Goal: Obtain resource: Download file/media

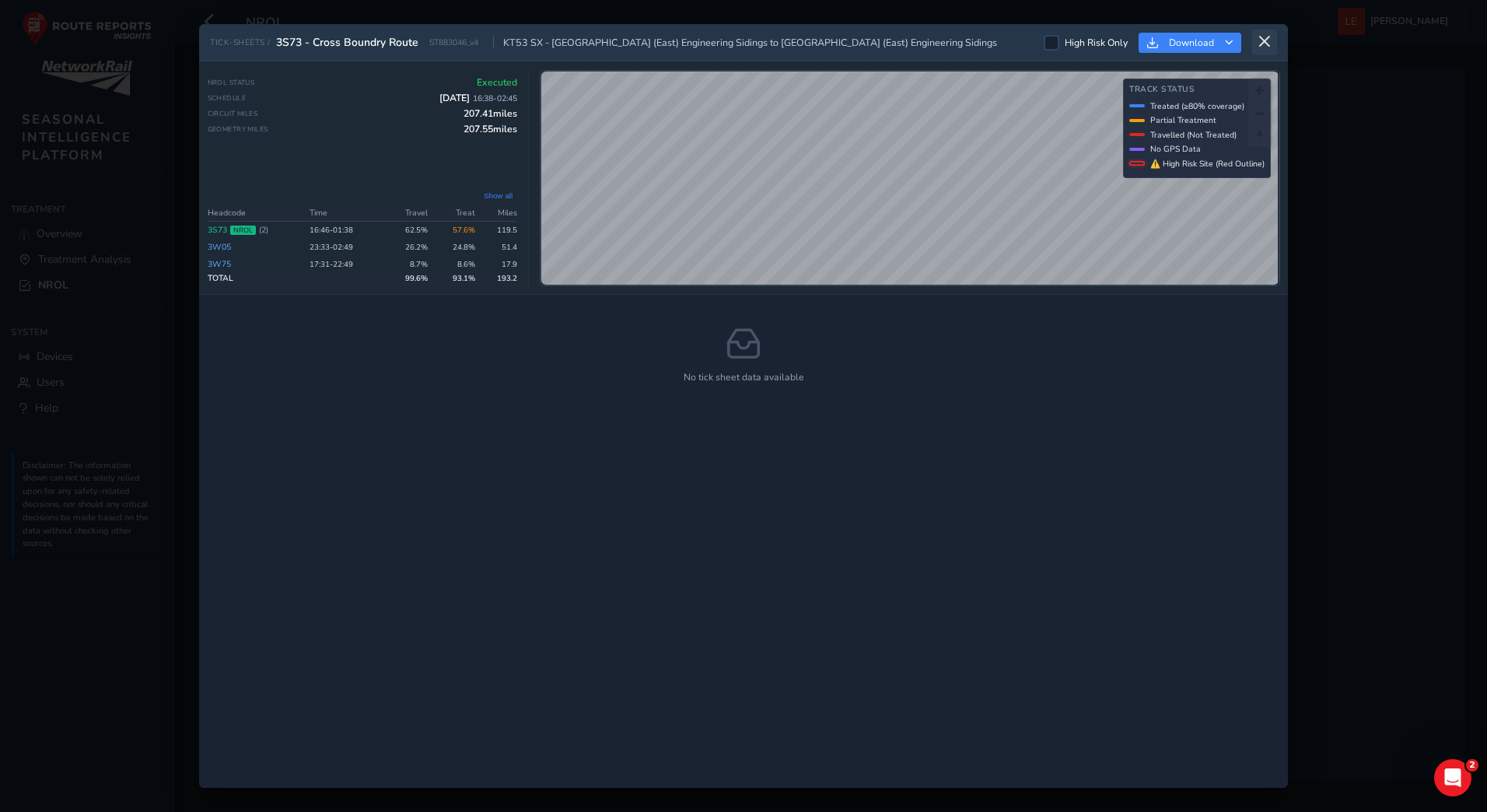
click at [1260, 38] on icon at bounding box center [1265, 42] width 14 height 14
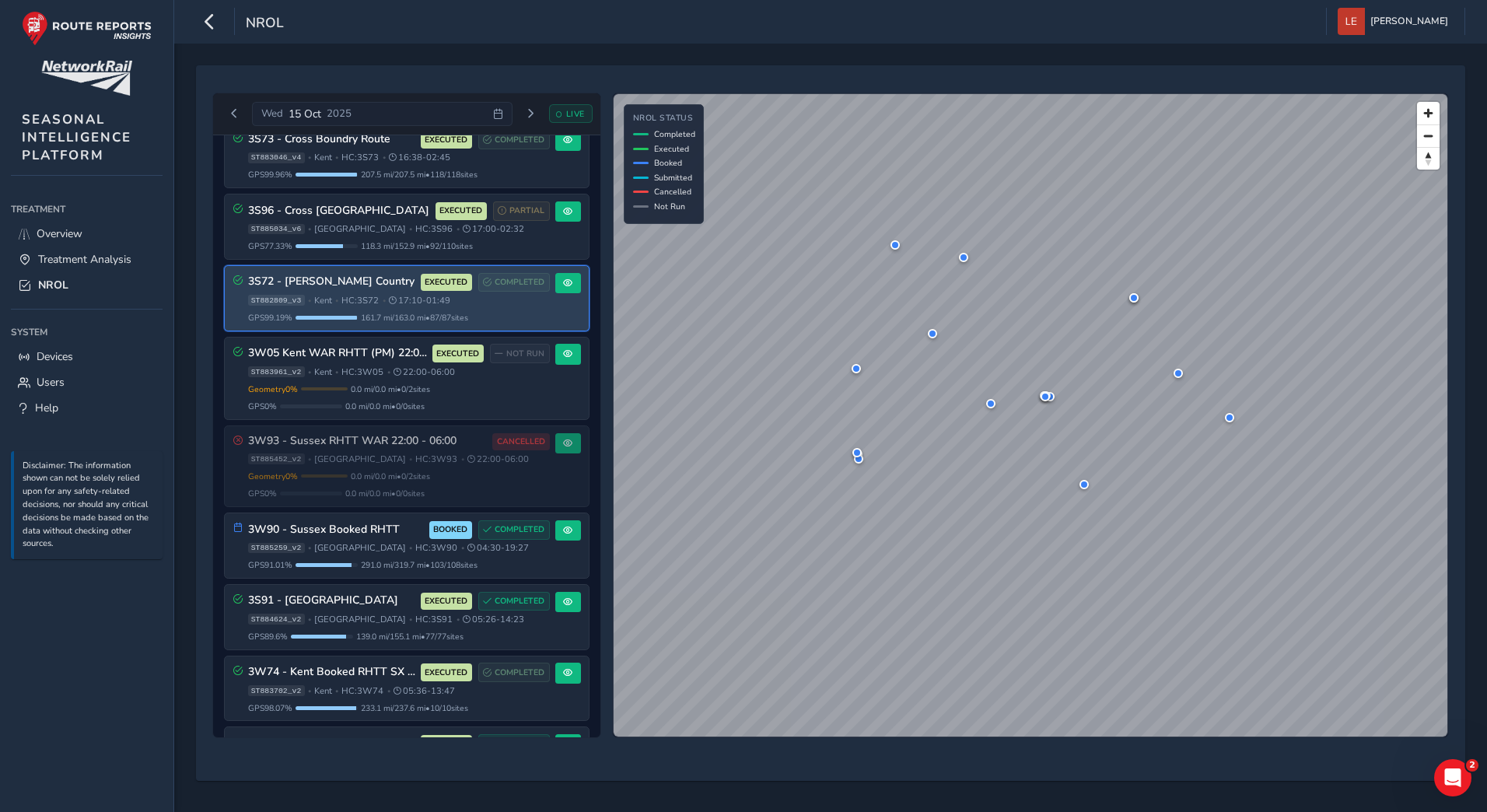
scroll to position [233, 0]
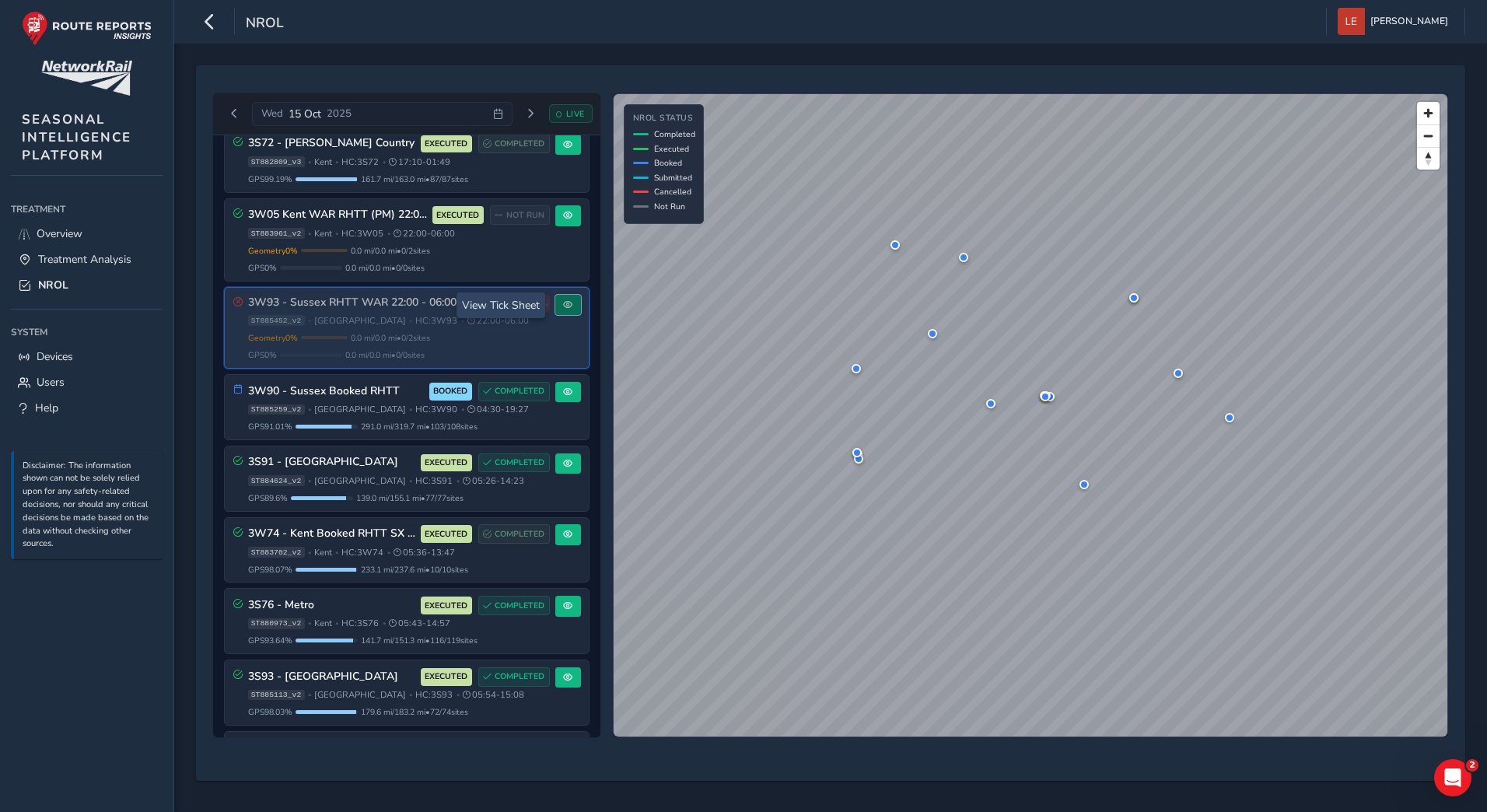
click at [567, 303] on button at bounding box center [568, 305] width 26 height 21
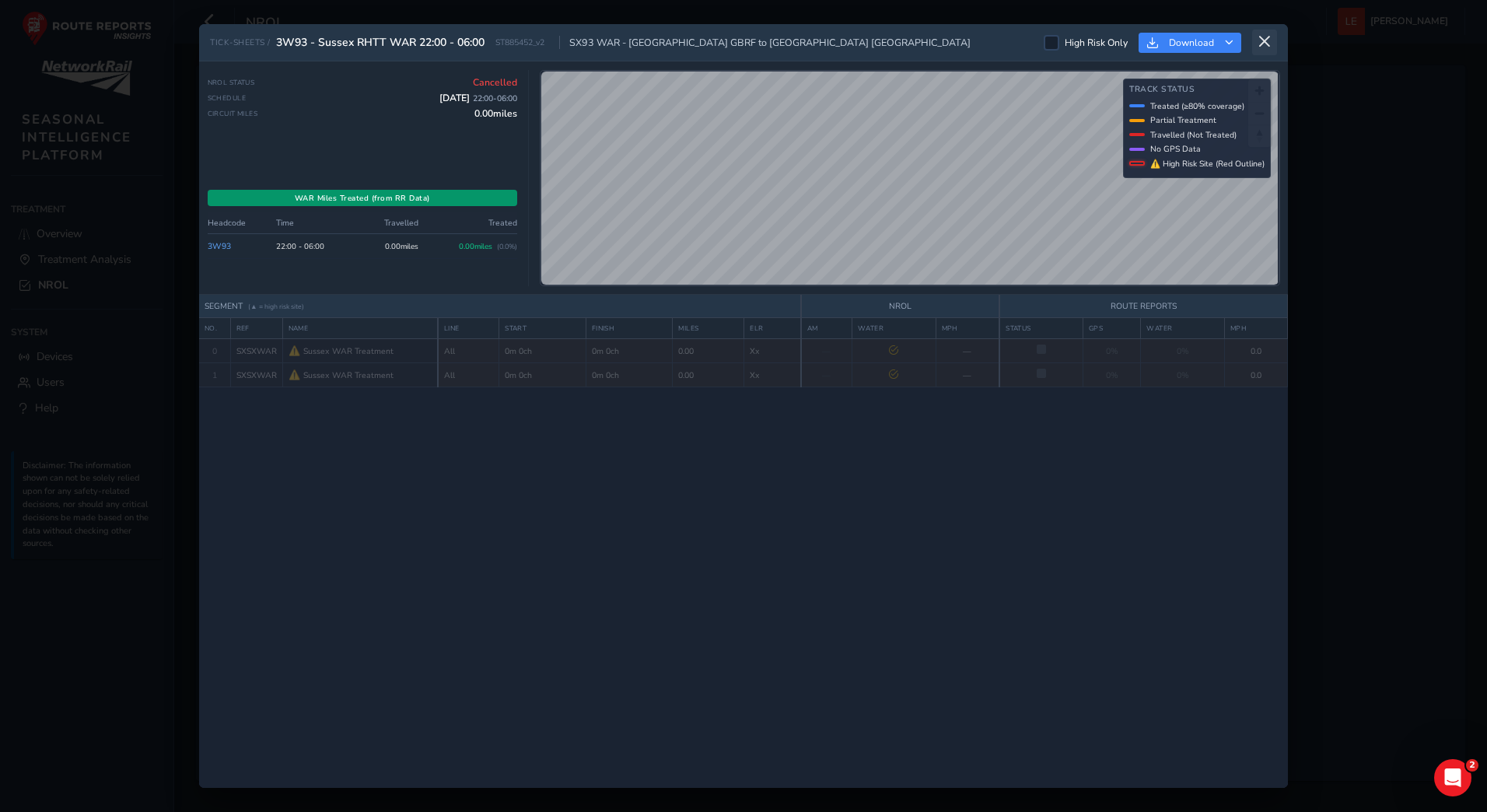
click at [1268, 40] on icon at bounding box center [1265, 42] width 14 height 14
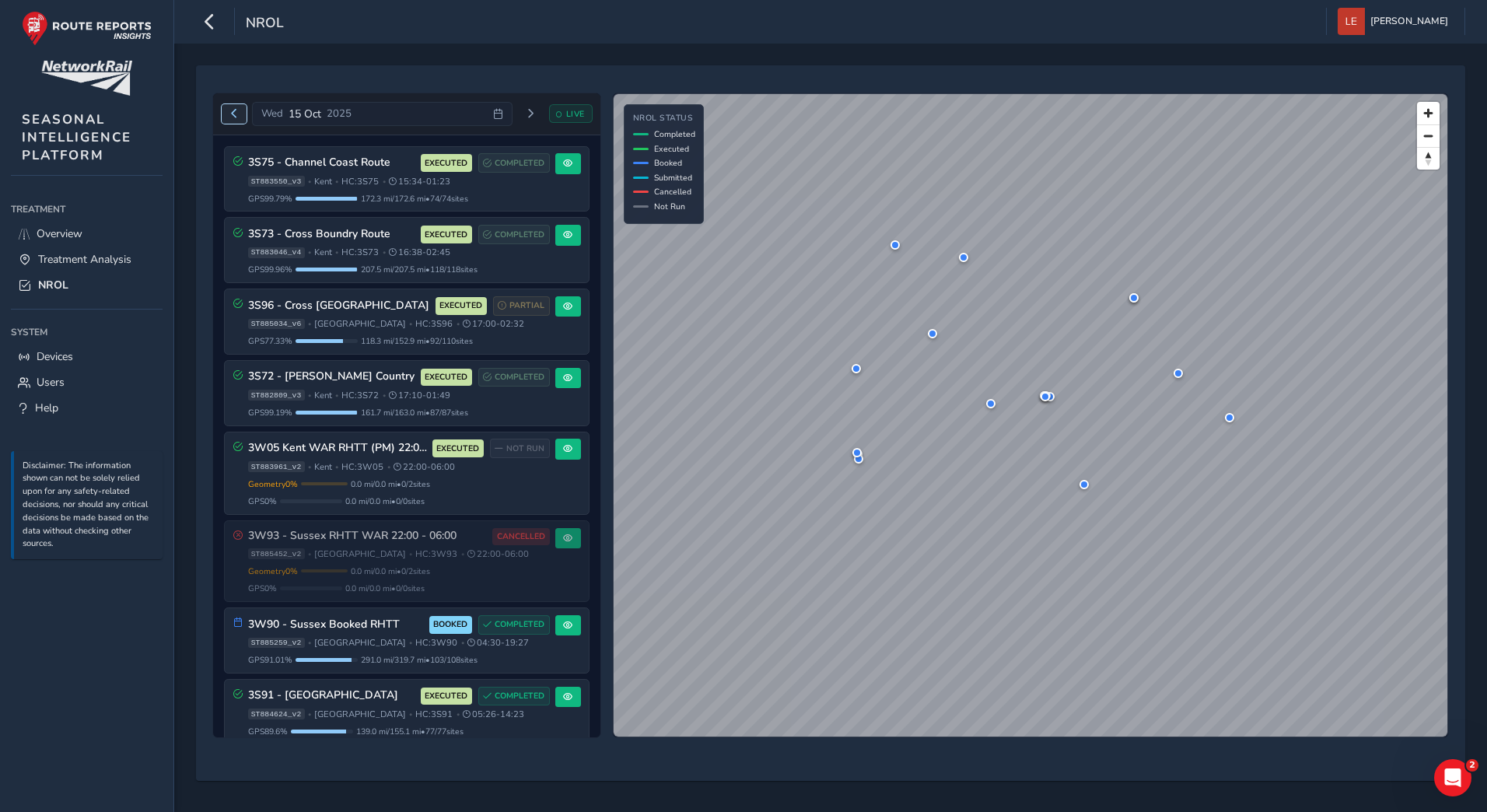
click at [229, 115] on span "Previous day" at bounding box center [234, 114] width 9 height 9
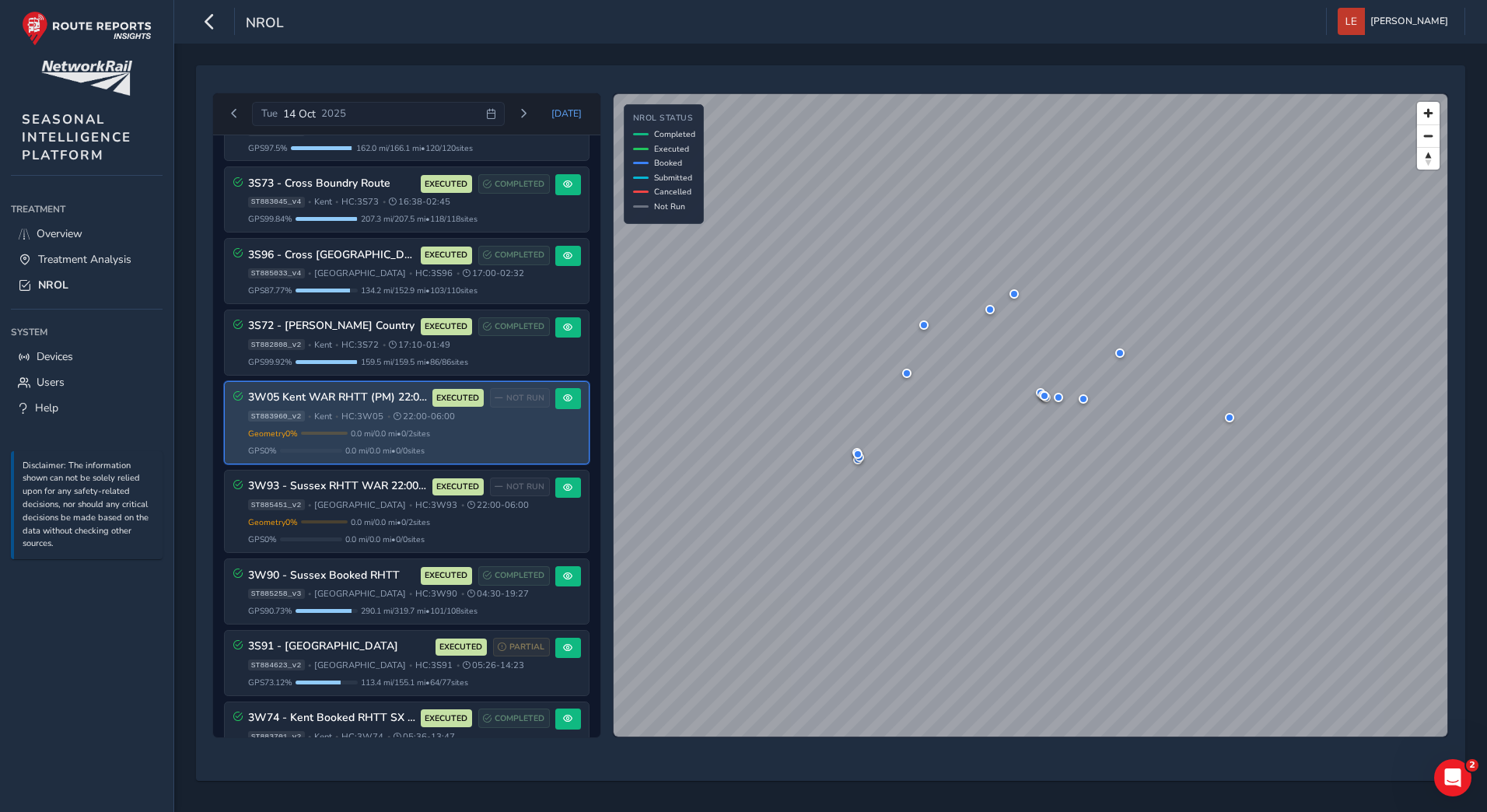
scroll to position [78, 0]
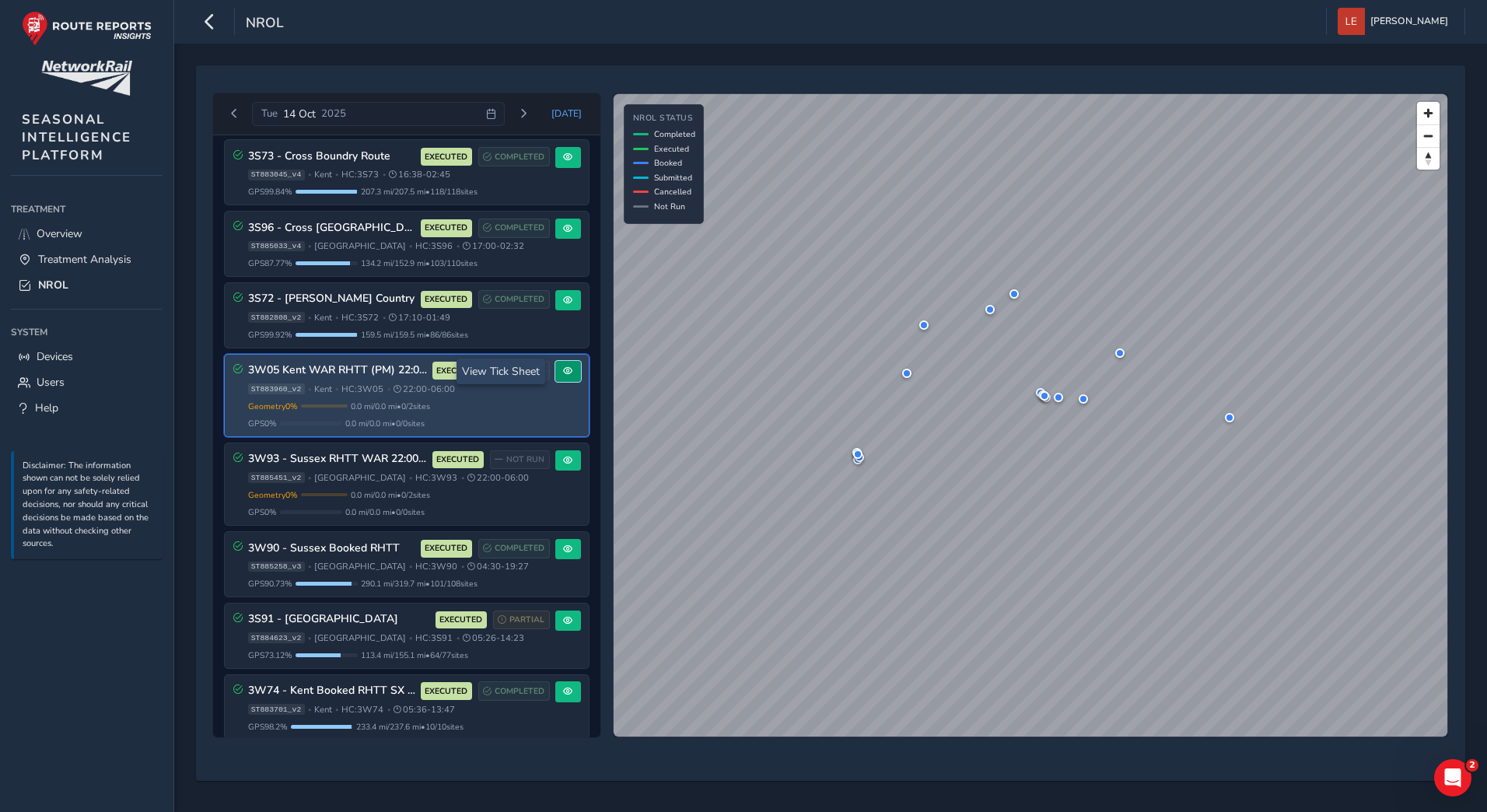
click at [567, 378] on button at bounding box center [568, 371] width 26 height 21
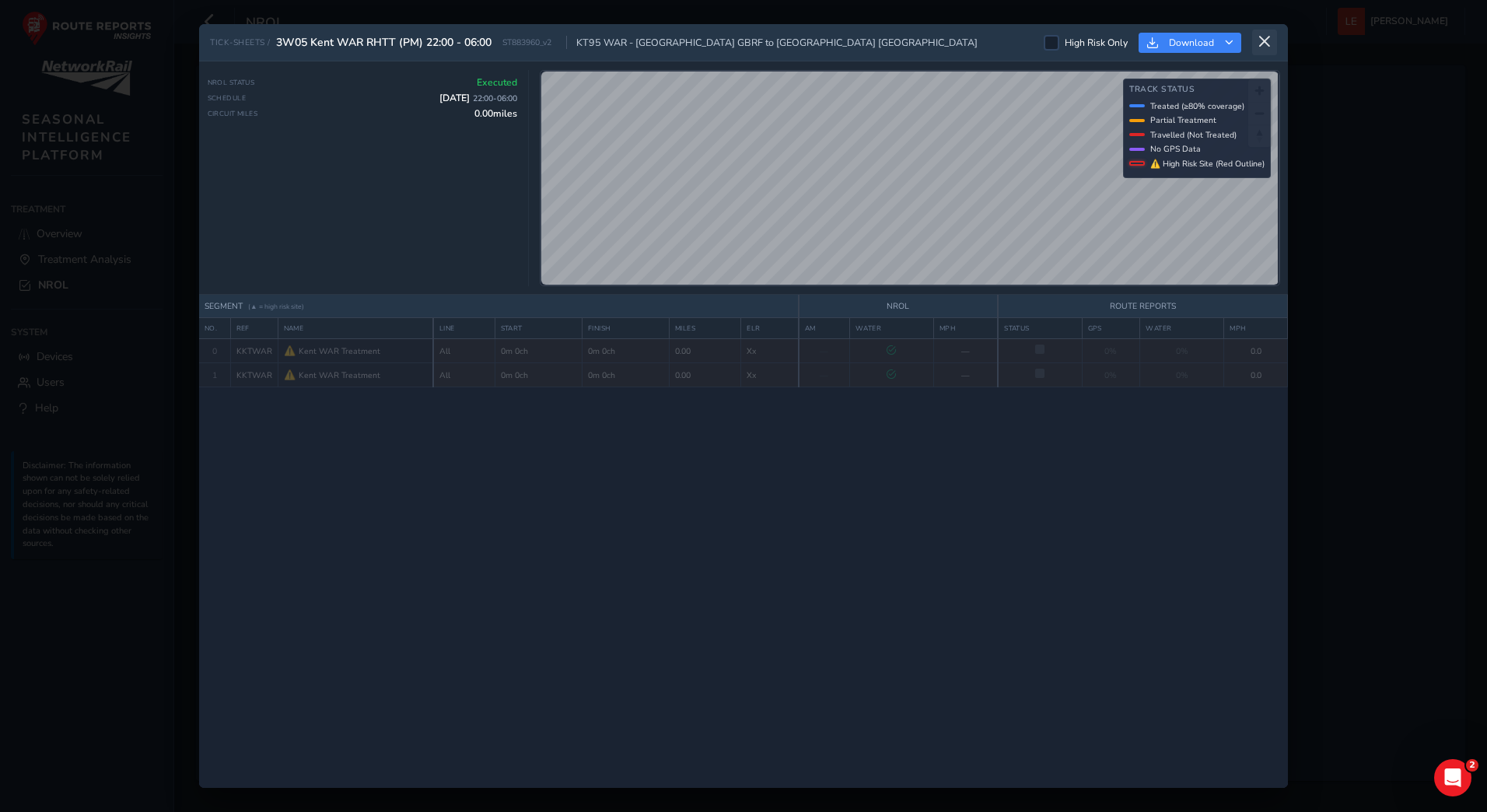
click at [1261, 37] on icon at bounding box center [1265, 42] width 14 height 14
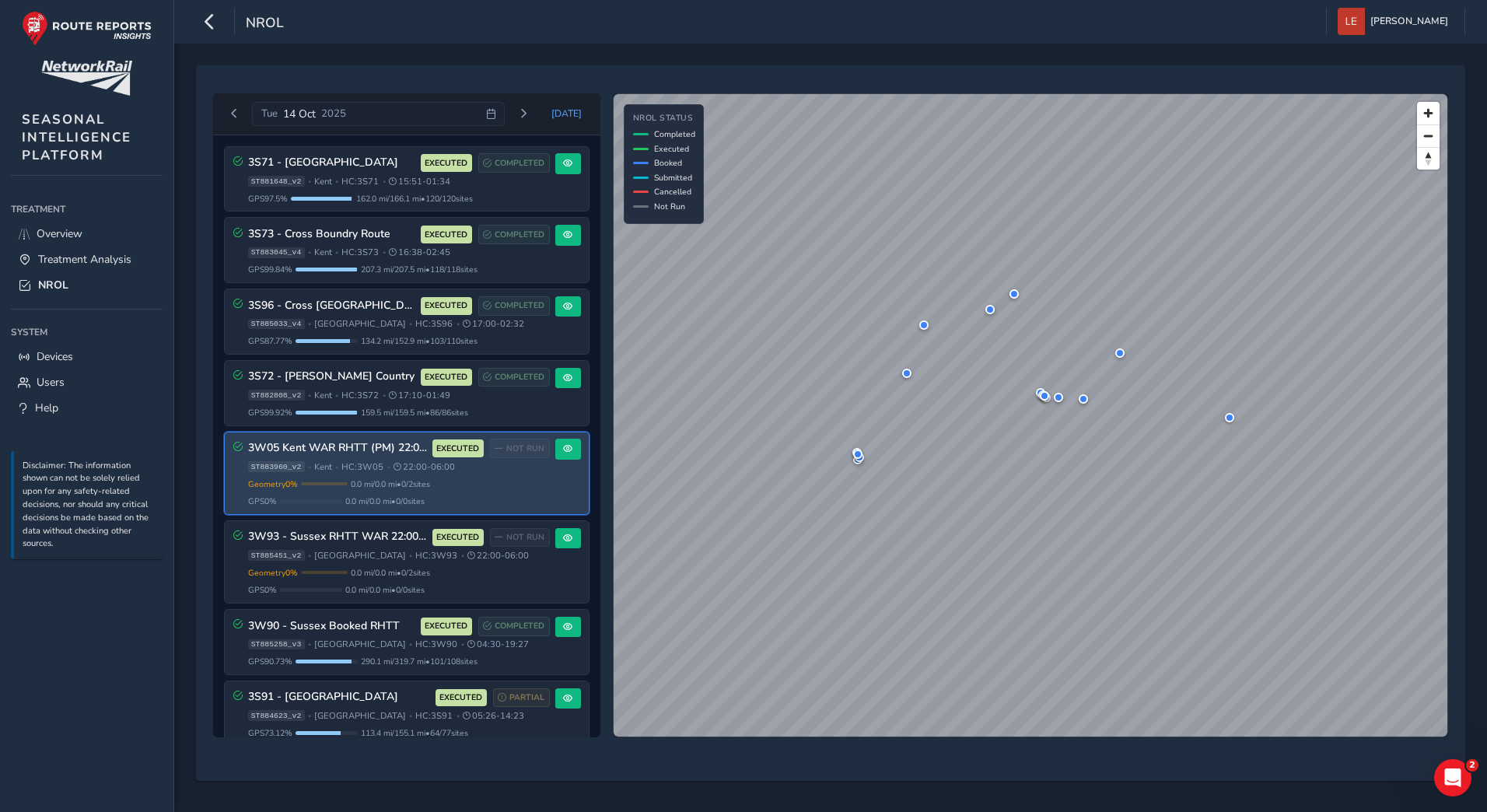
click at [456, 447] on span "EXECUTED" at bounding box center [457, 448] width 42 height 13
click at [398, 485] on span "0.0 mi / 0.0 mi • 0 / 2 sites" at bounding box center [390, 484] width 79 height 12
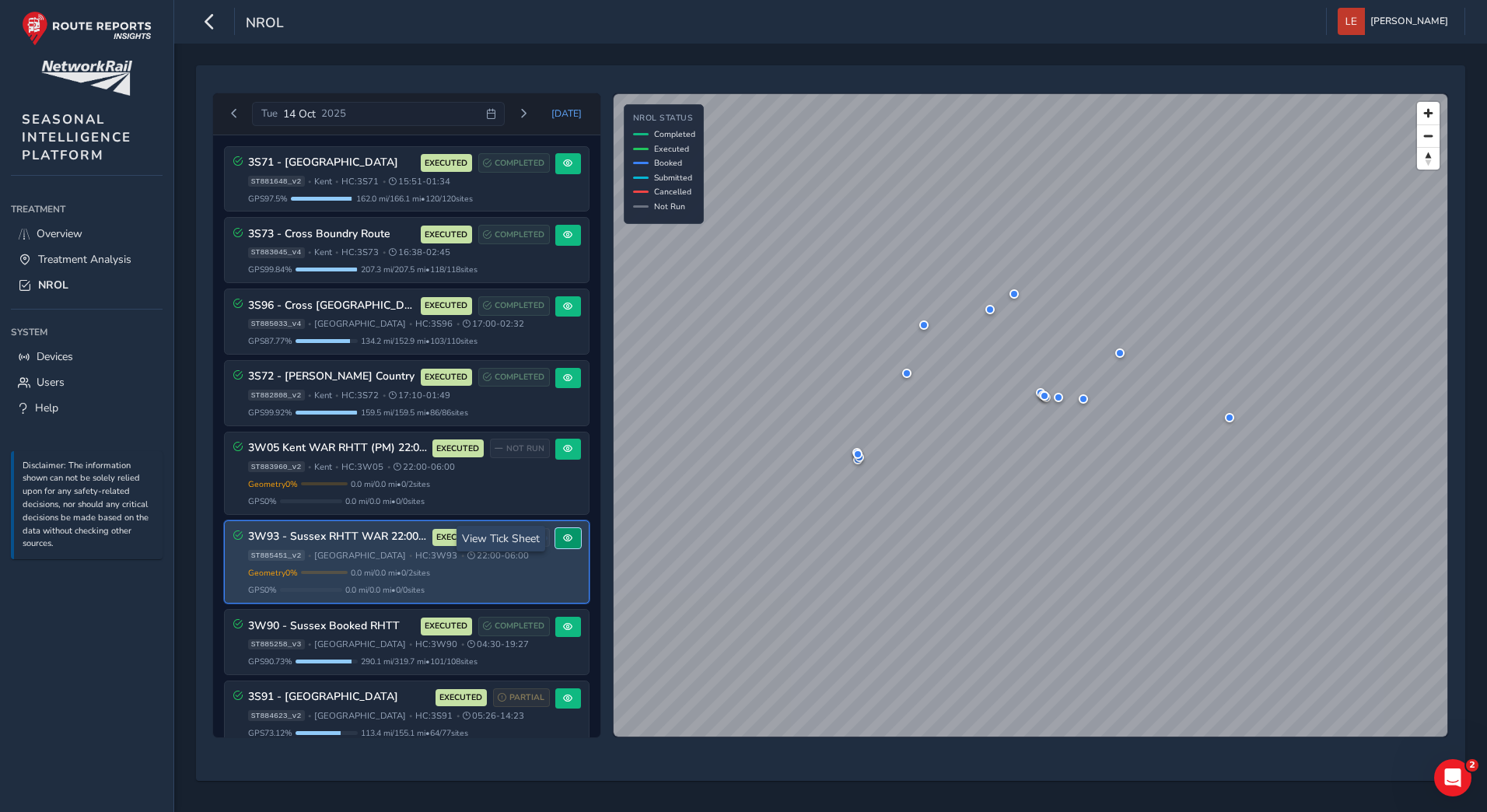
click at [555, 540] on button at bounding box center [568, 538] width 26 height 21
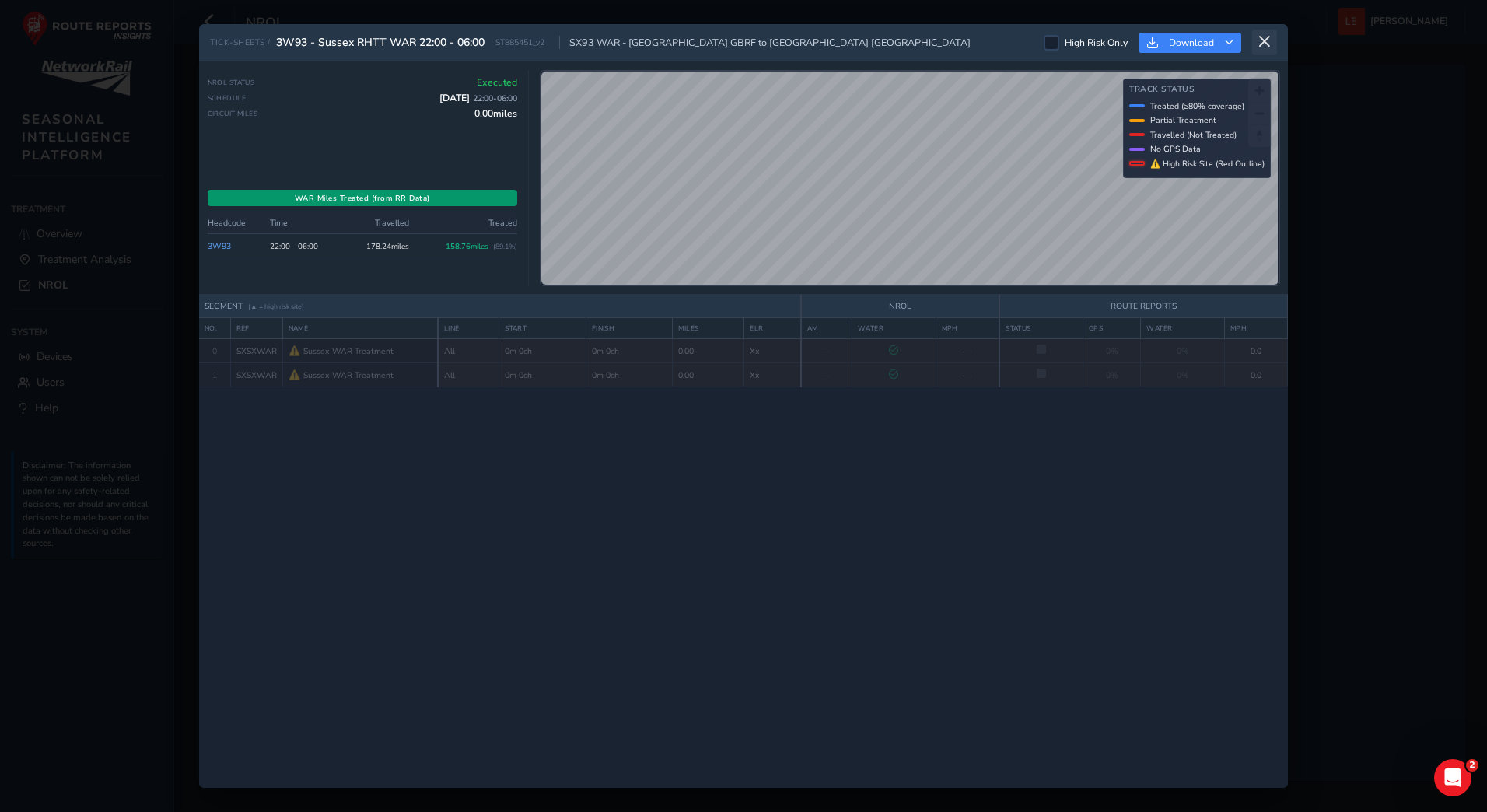
click at [1265, 42] on icon at bounding box center [1265, 42] width 14 height 14
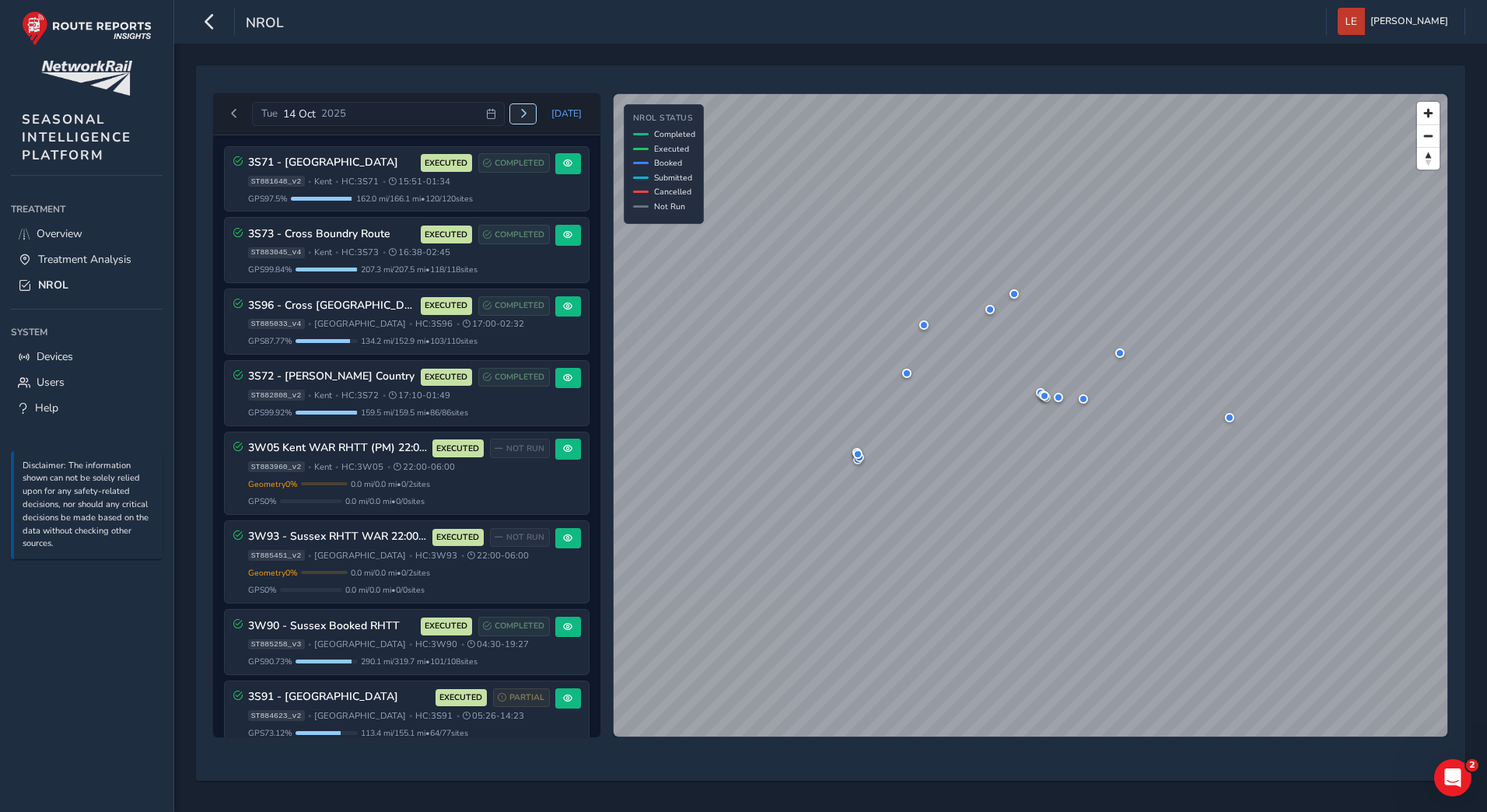
click at [525, 114] on span "Next day" at bounding box center [523, 114] width 9 height 9
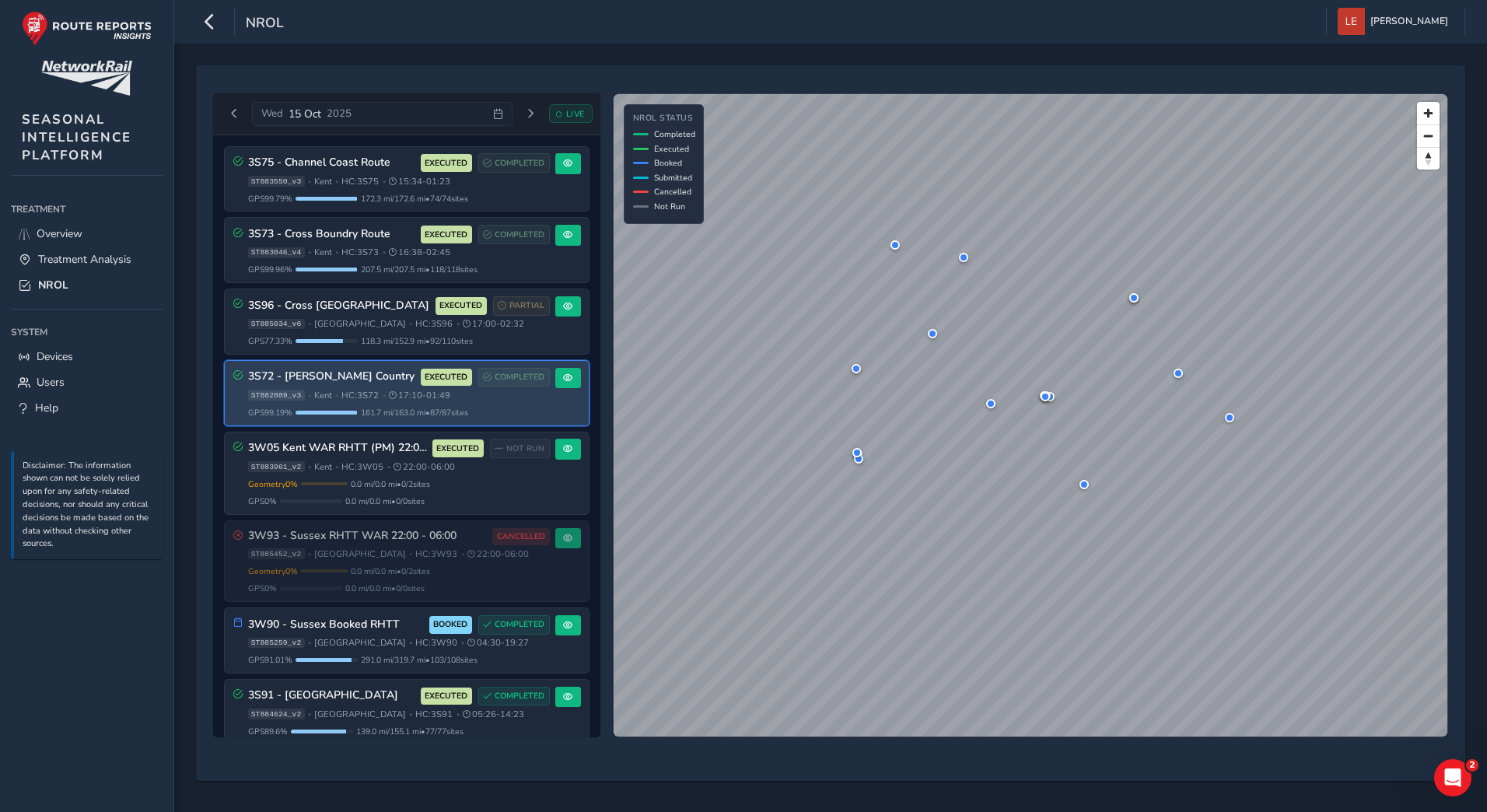
scroll to position [78, 0]
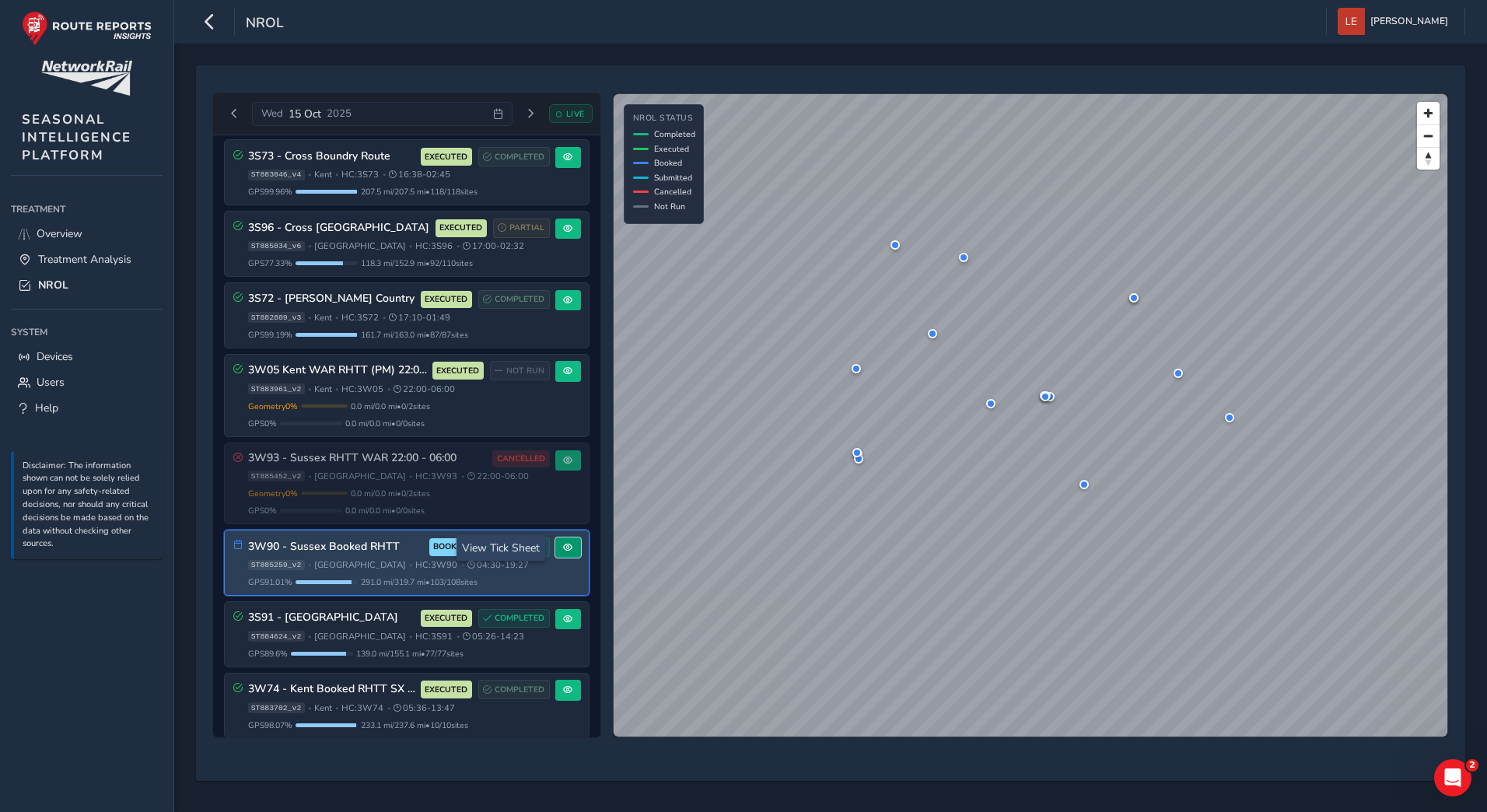
click at [570, 544] on button at bounding box center [568, 547] width 26 height 21
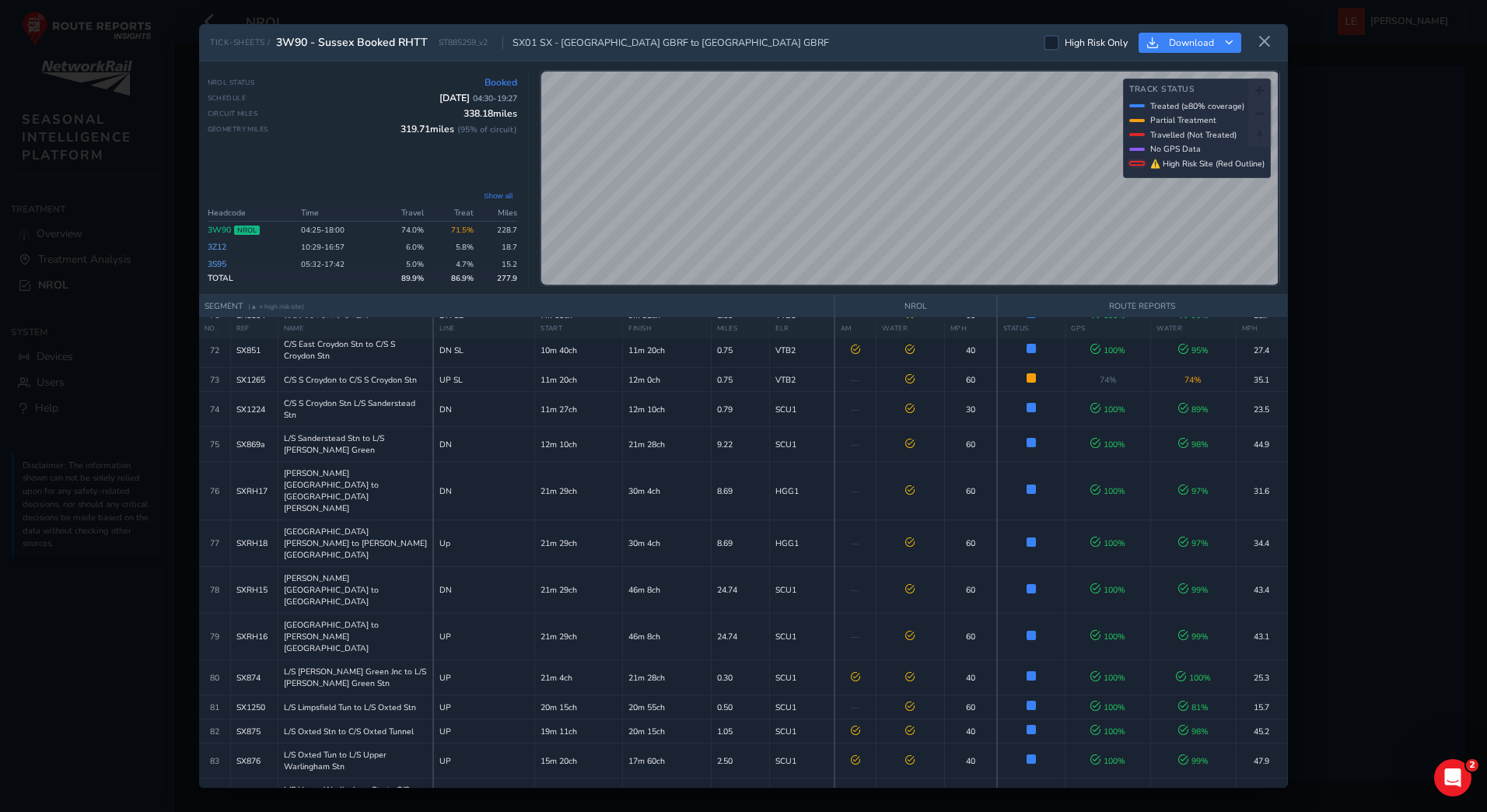
scroll to position [2364, 0]
click at [1230, 38] on icon "Download" at bounding box center [1229, 42] width 9 height 9
click at [1174, 105] on span "Download as Excel" at bounding box center [1214, 109] width 93 height 11
click at [1264, 42] on icon at bounding box center [1265, 42] width 14 height 14
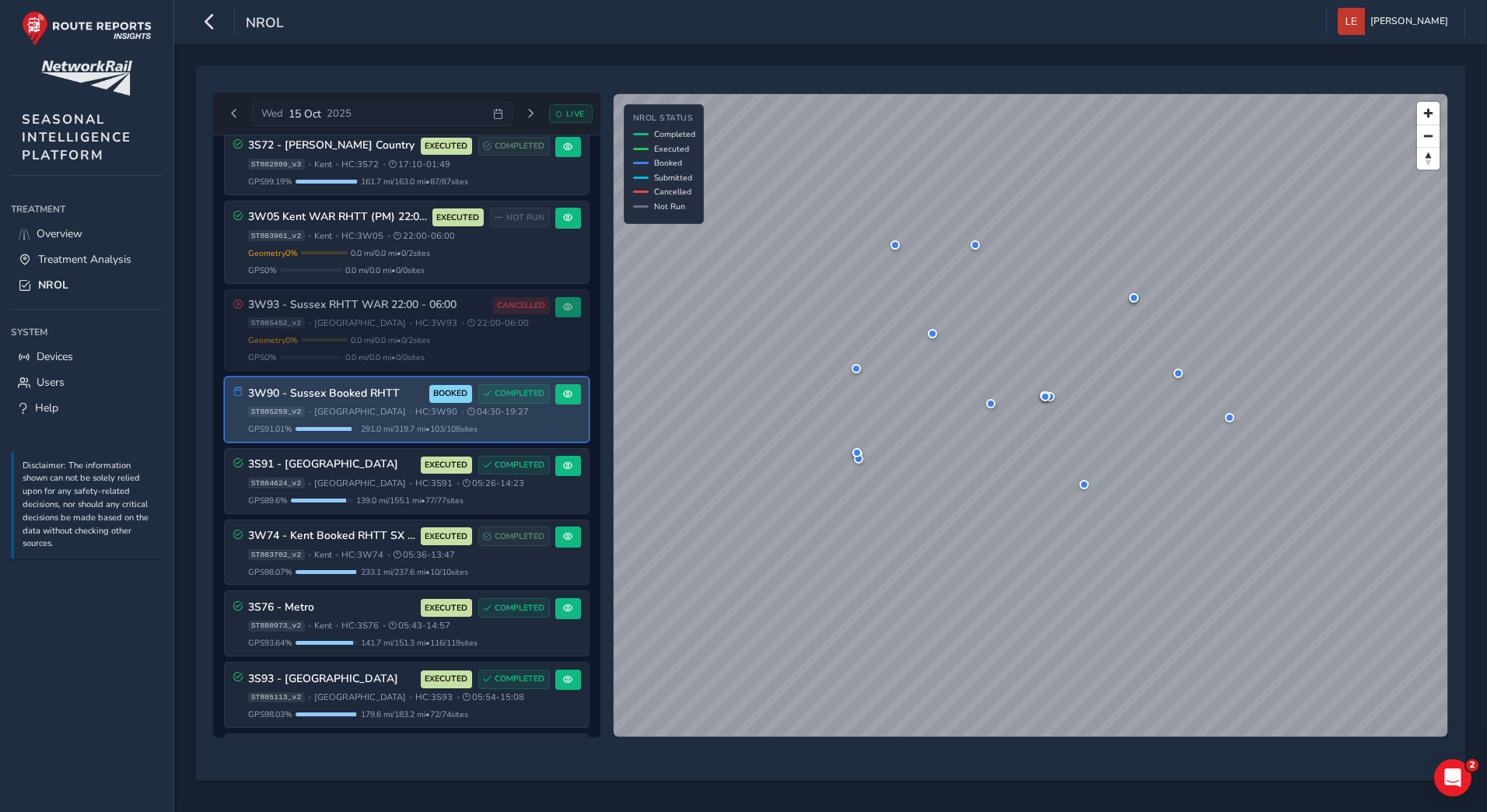
scroll to position [204, 0]
